Goal: Information Seeking & Learning: Understand process/instructions

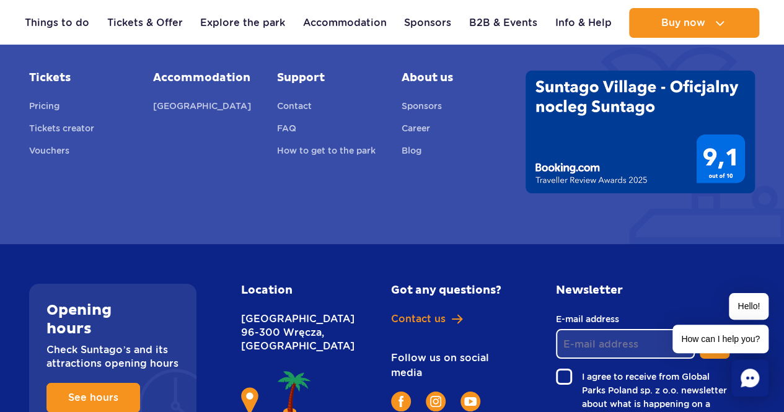
scroll to position [4627, 0]
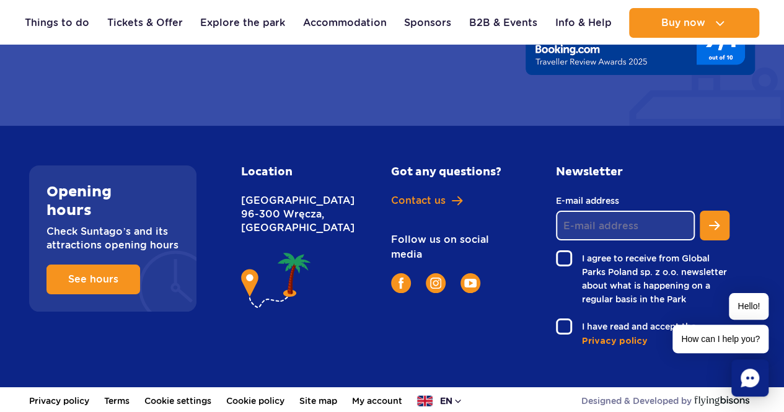
click at [438, 395] on button "en" at bounding box center [440, 401] width 46 height 12
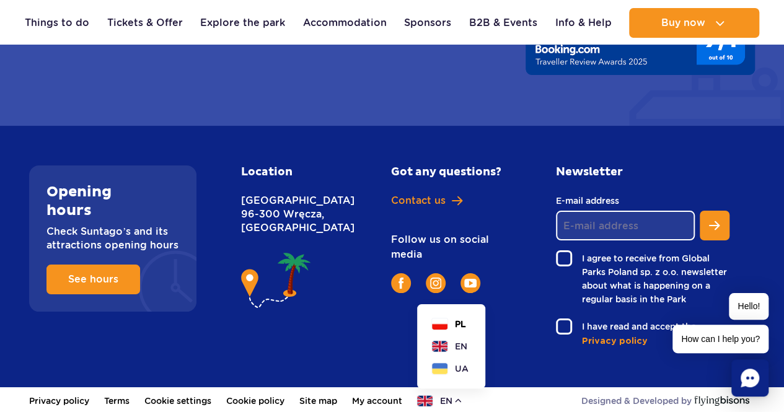
click at [456, 321] on button "PL" at bounding box center [449, 324] width 34 height 12
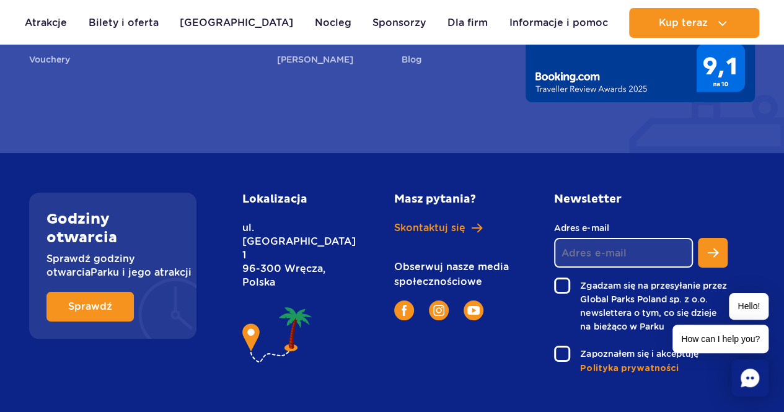
scroll to position [4652, 0]
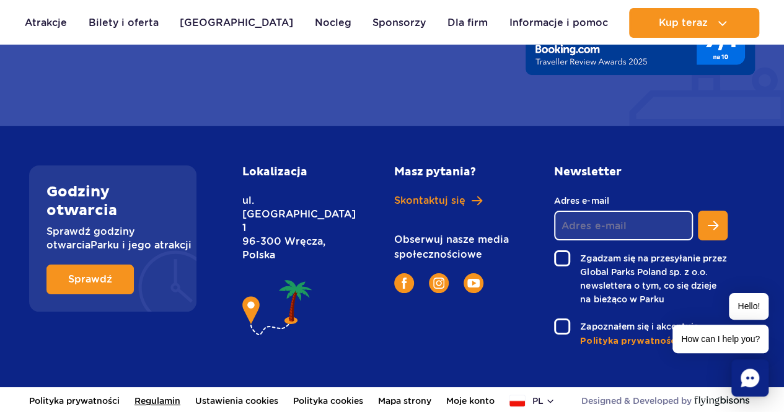
click at [177, 402] on link "Regulamin" at bounding box center [157, 400] width 46 height 27
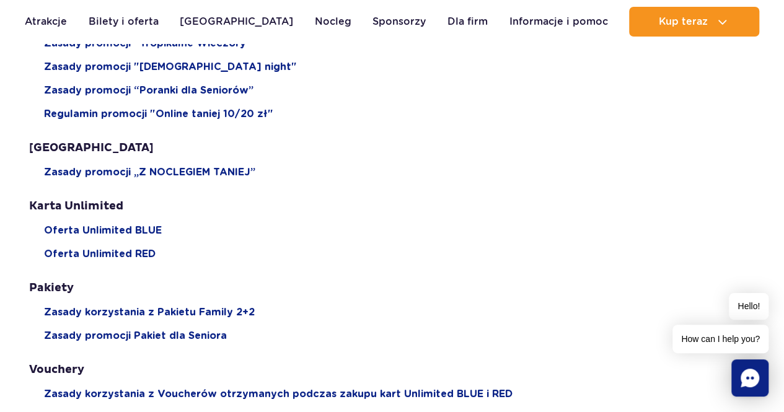
scroll to position [558, 0]
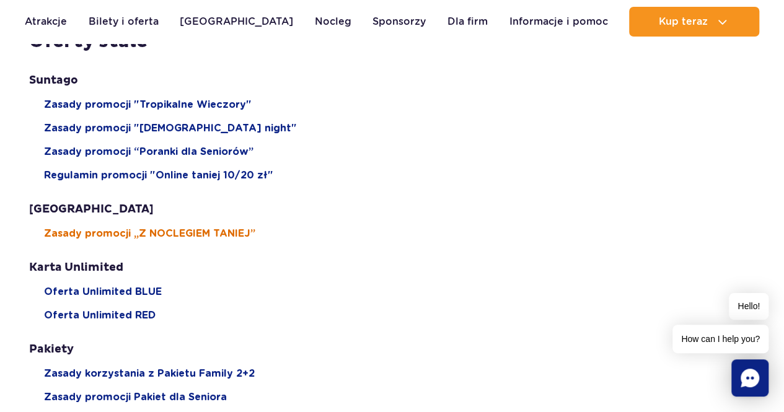
click at [193, 239] on span "Zasady promocji „Z NOCLEGIEM TANIEJ”" at bounding box center [149, 234] width 211 height 14
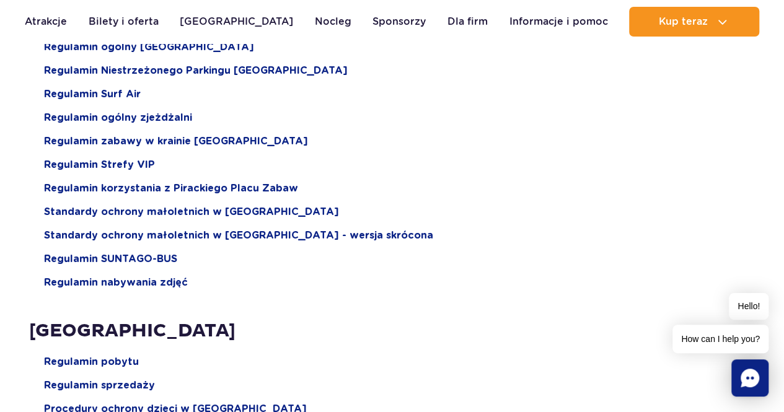
scroll to position [1549, 0]
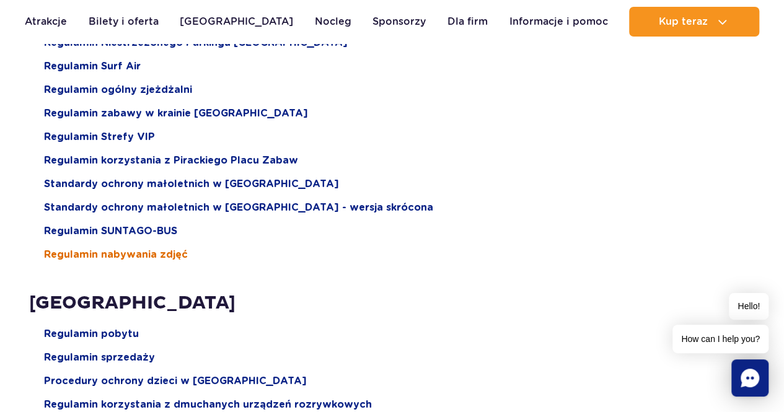
click at [125, 254] on span "Regulamin nabywania zdjęć" at bounding box center [116, 255] width 144 height 14
